Goal: Contribute content: Add original content to the website for others to see

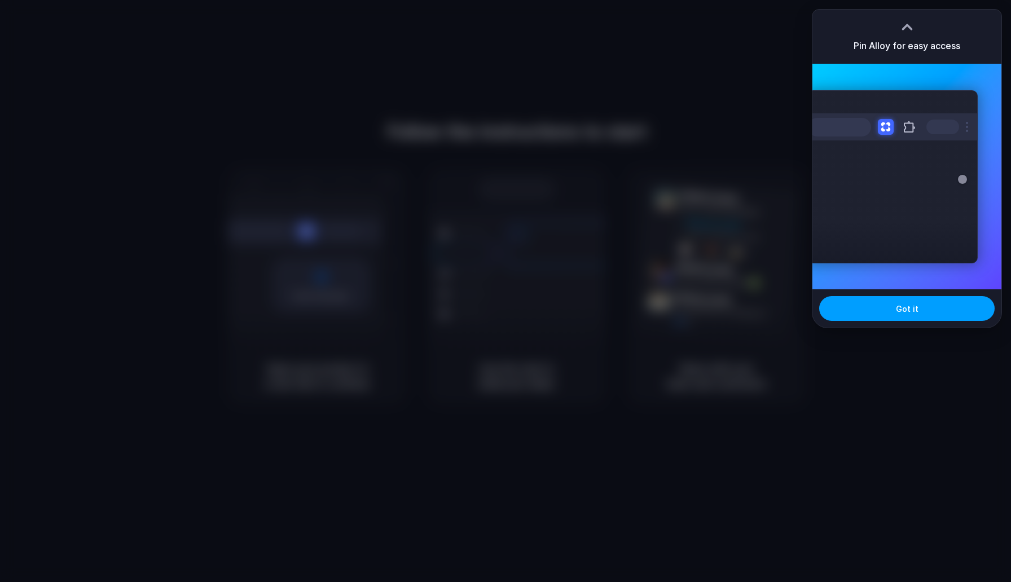
click at [897, 297] on button "Got it" at bounding box center [906, 308] width 175 height 25
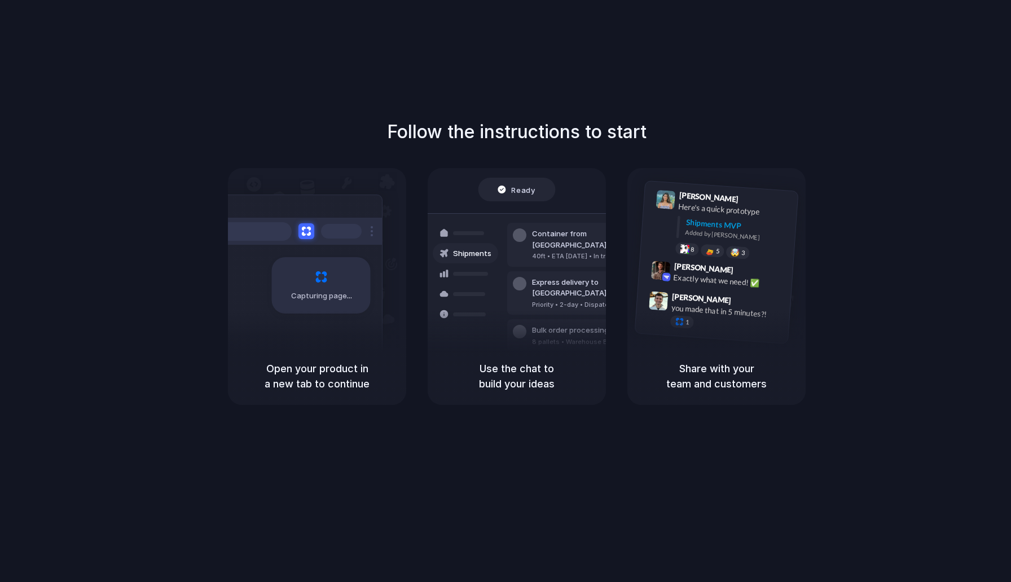
click at [698, 109] on div "Follow the instructions to start Capturing page Open your product in a new tab …" at bounding box center [516, 302] width 1033 height 605
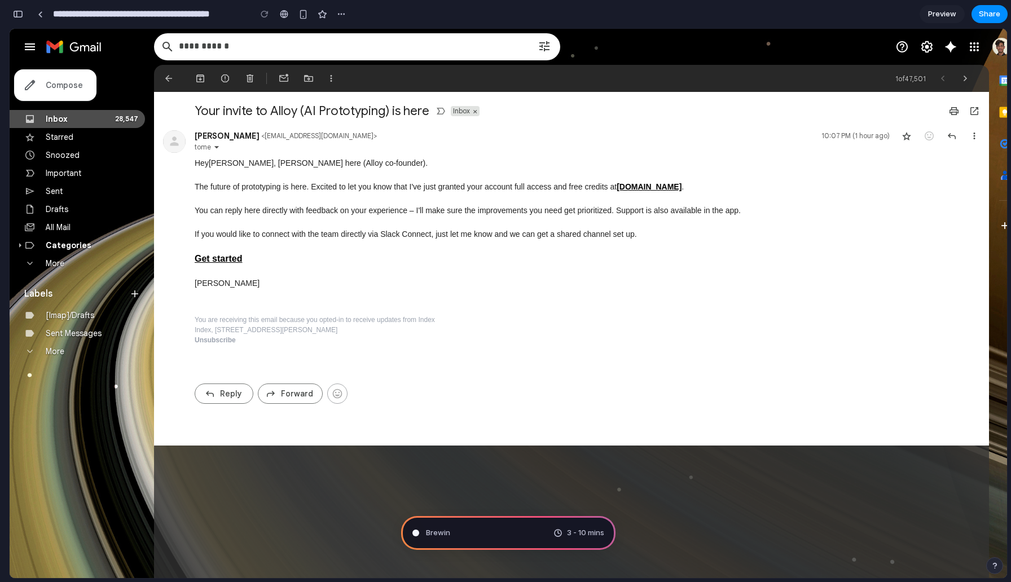
type input "**********"
